Goal: Navigation & Orientation: Find specific page/section

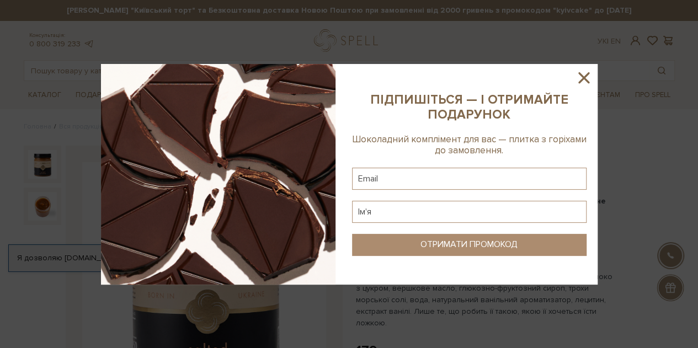
click at [586, 79] on icon at bounding box center [583, 77] width 19 height 19
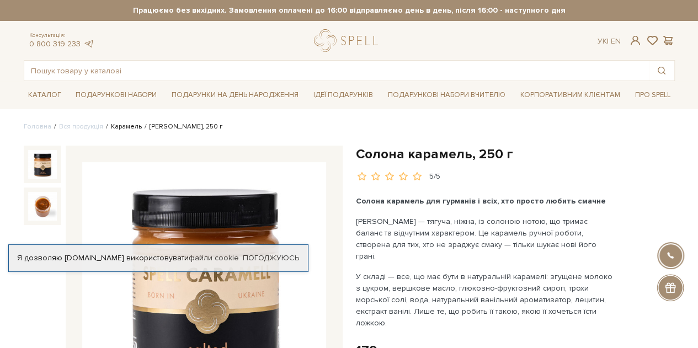
click at [119, 125] on link "Карамель" at bounding box center [126, 126] width 31 height 8
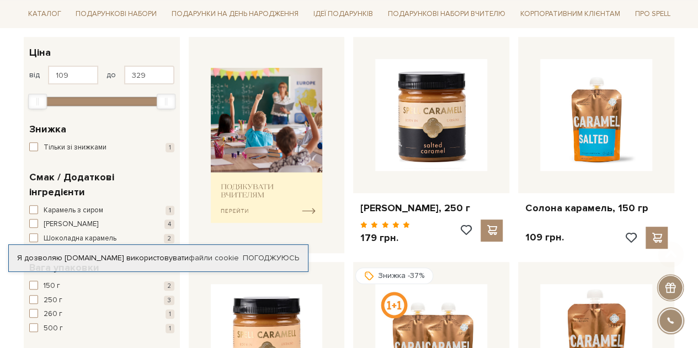
scroll to position [176, 0]
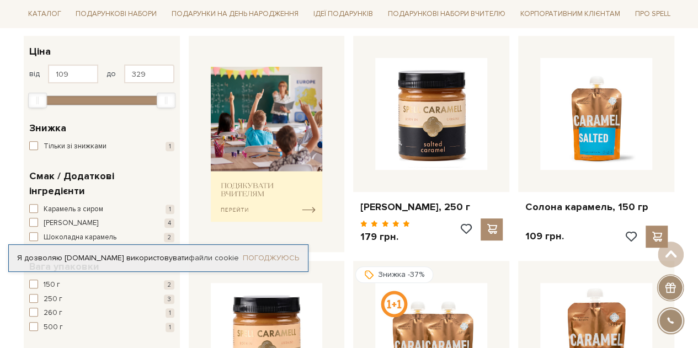
click at [257, 262] on link "Погоджуюсь" at bounding box center [271, 258] width 56 height 10
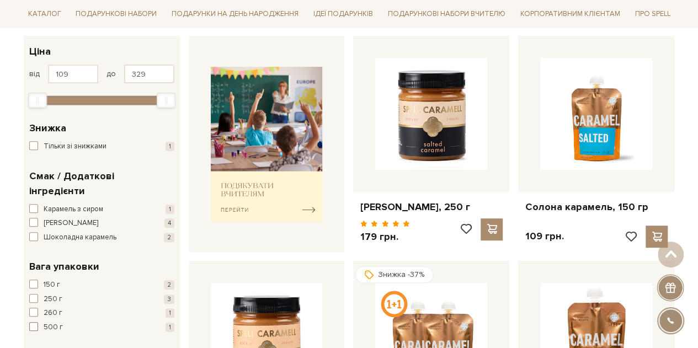
click at [53, 322] on span "500 г" at bounding box center [53, 327] width 19 height 11
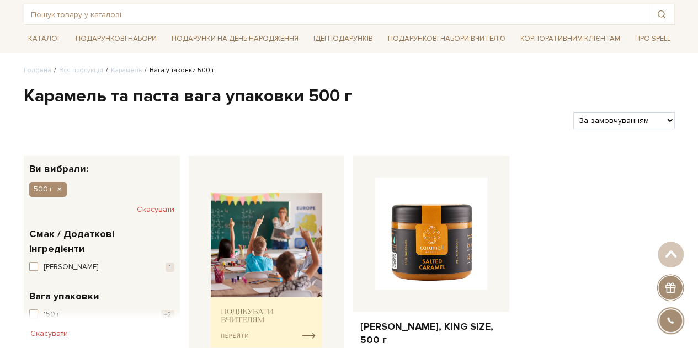
scroll to position [57, 0]
click at [86, 70] on link "Вся продукція" at bounding box center [81, 70] width 44 height 8
